Goal: Information Seeking & Learning: Check status

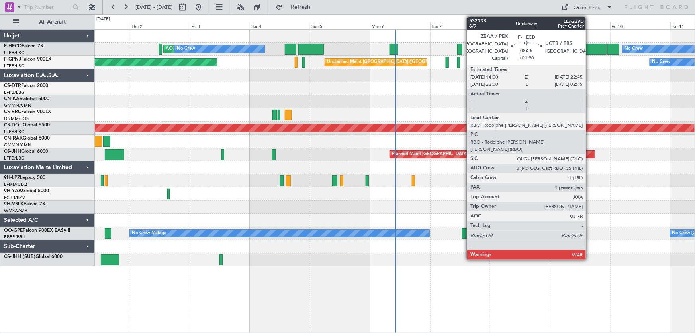
click at [590, 50] on div at bounding box center [596, 49] width 22 height 11
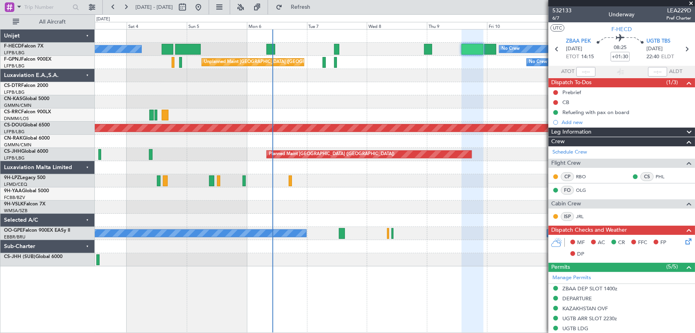
click at [242, 94] on div "AOG Maint Paris ([GEOGRAPHIC_DATA]) No Crew No Crew Planned Maint [GEOGRAPHIC_D…" at bounding box center [395, 147] width 600 height 237
click at [562, 10] on span "532133" at bounding box center [562, 10] width 19 height 8
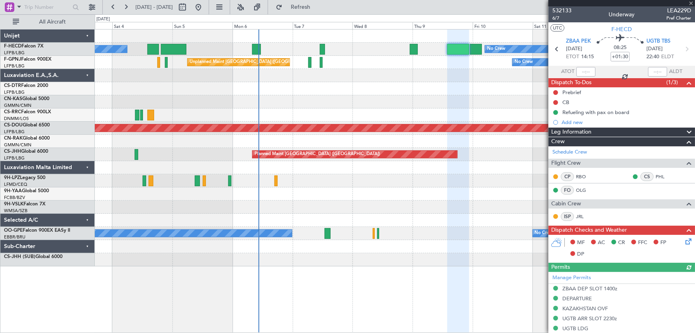
click at [266, 78] on div "No Crew Planned Maint [GEOGRAPHIC_DATA] ([GEOGRAPHIC_DATA]) No Crew AOG Maint […" at bounding box center [395, 147] width 600 height 237
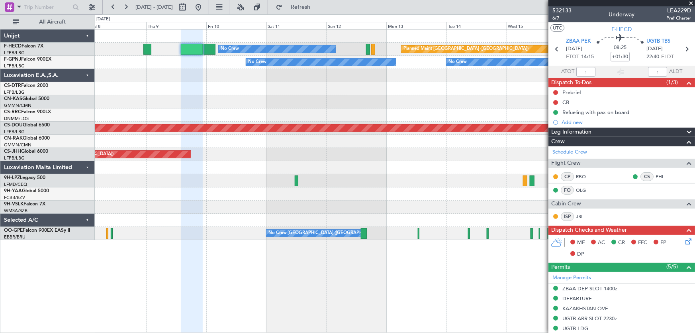
click at [159, 90] on div "Planned Maint [GEOGRAPHIC_DATA] ([GEOGRAPHIC_DATA]) No Crew No Crew No Crew No …" at bounding box center [395, 134] width 600 height 210
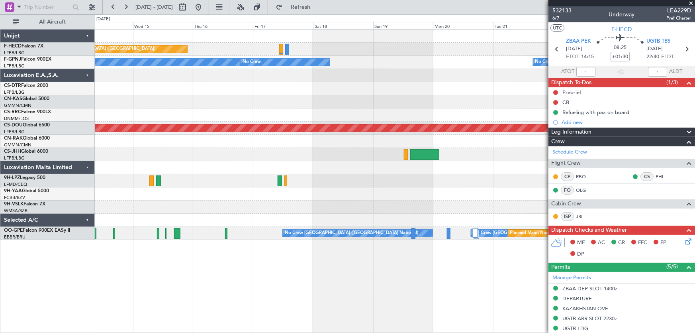
click at [243, 96] on div "Planned Maint [GEOGRAPHIC_DATA] ([GEOGRAPHIC_DATA]) No Crew No Crew No Crew No …" at bounding box center [395, 134] width 600 height 210
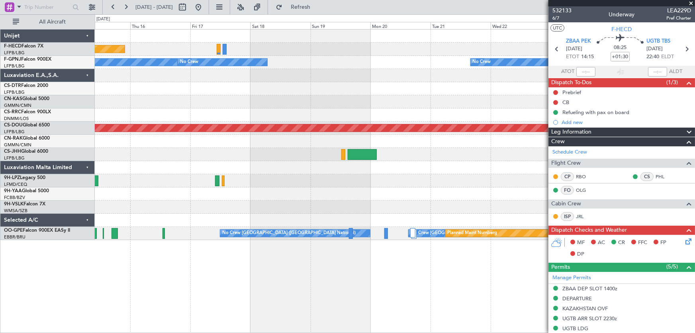
click at [228, 103] on div at bounding box center [395, 101] width 600 height 13
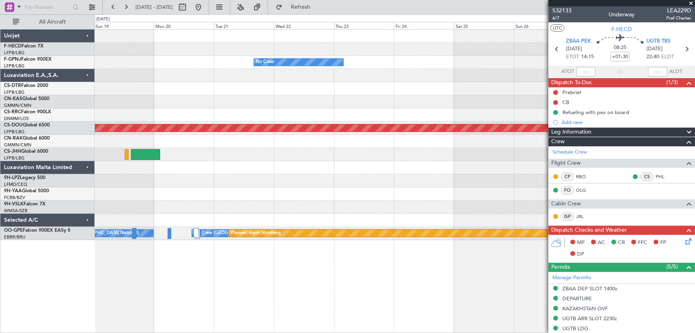
click at [260, 105] on div at bounding box center [395, 101] width 600 height 13
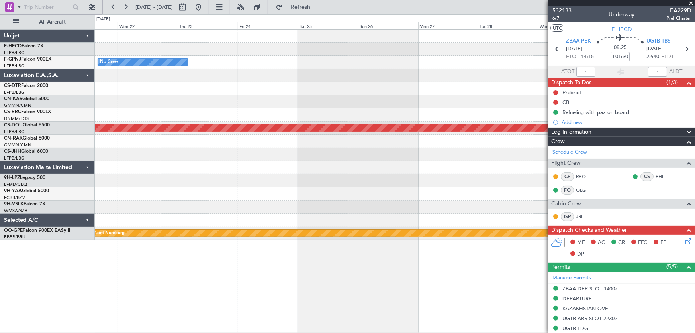
click at [298, 108] on div "No Crew Planned Maint [GEOGRAPHIC_DATA] ([GEOGRAPHIC_DATA]) No Crew [GEOGRAPHIC…" at bounding box center [395, 134] width 600 height 210
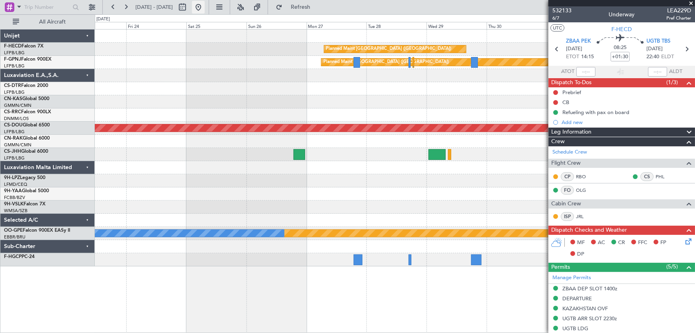
click at [205, 8] on button at bounding box center [198, 7] width 13 height 13
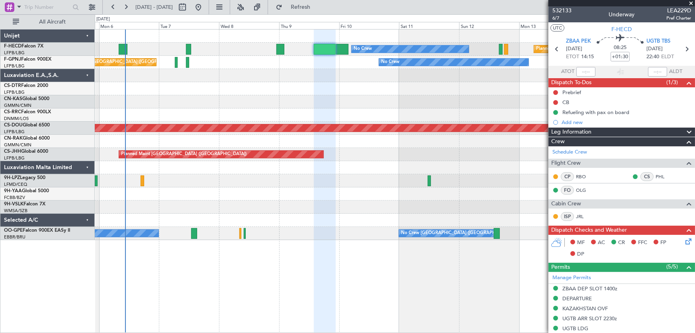
click at [125, 84] on div "Planned Maint [GEOGRAPHIC_DATA] ([GEOGRAPHIC_DATA]) No Crew No Crew AOG Maint […" at bounding box center [395, 134] width 600 height 210
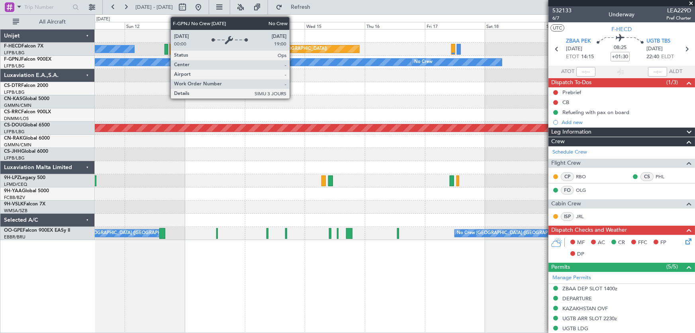
click at [293, 59] on div "No Crew" at bounding box center [328, 62] width 167 height 7
